Goal: Transaction & Acquisition: Book appointment/travel/reservation

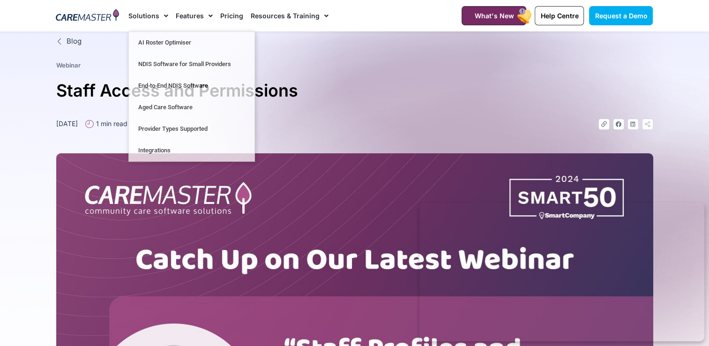
click at [92, 14] on img at bounding box center [87, 16] width 63 height 14
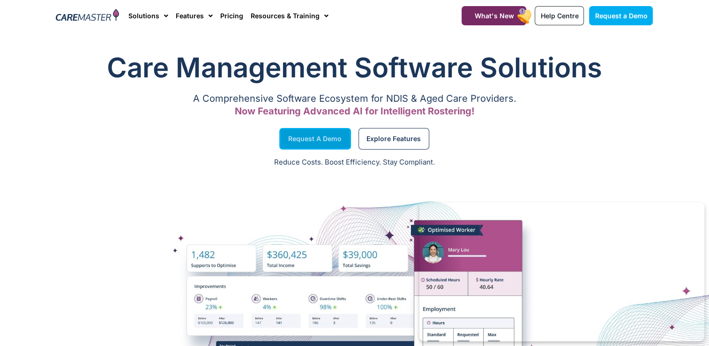
click at [309, 133] on link "Request a Demo" at bounding box center [315, 139] width 72 height 22
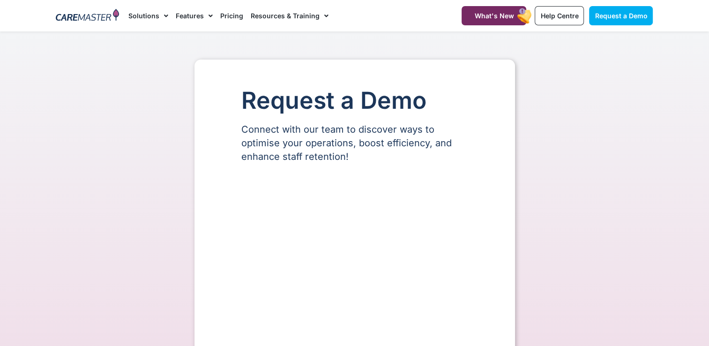
select select "**"
